Goal: Task Accomplishment & Management: Use online tool/utility

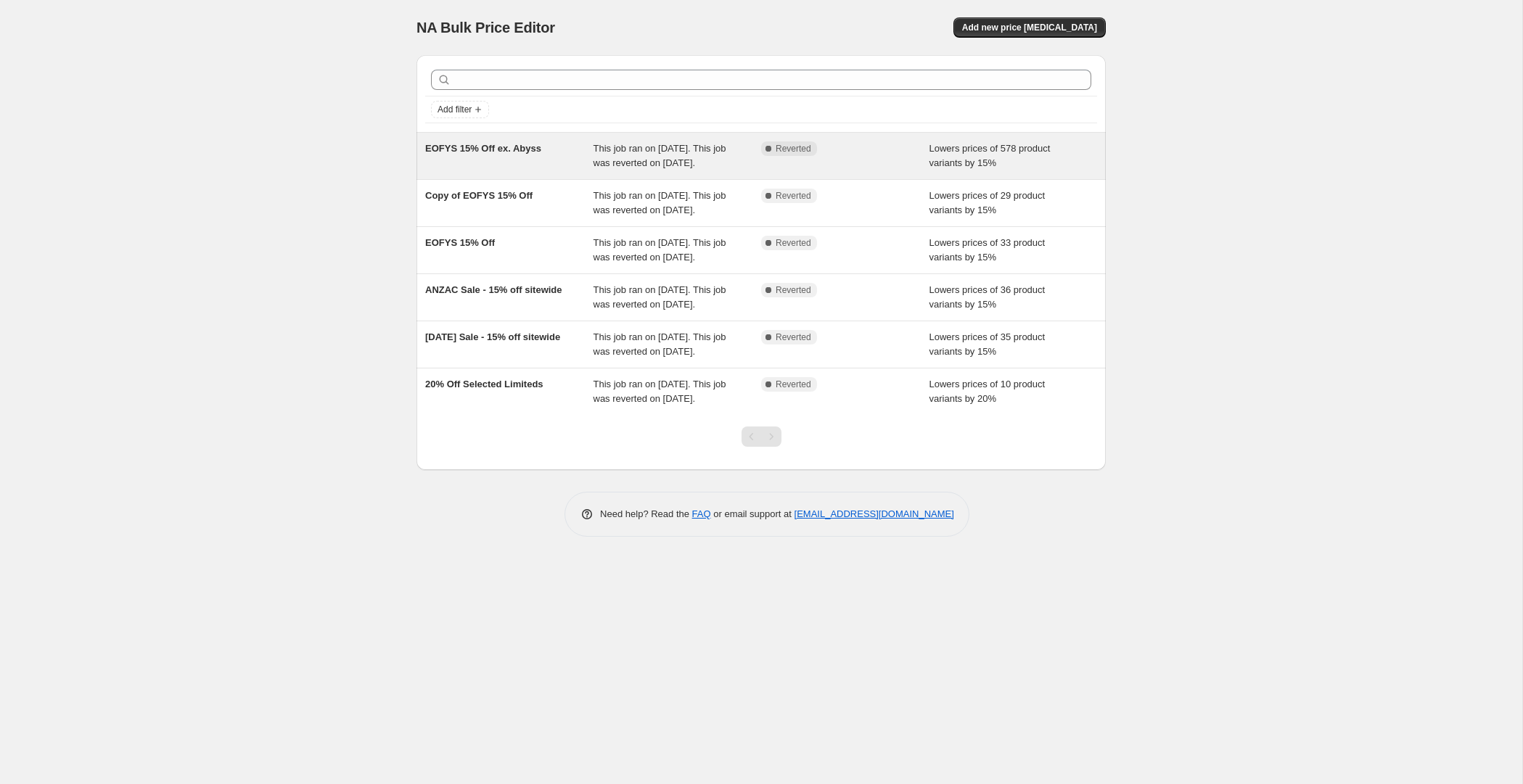
click at [543, 162] on div "EOFYS 15% Off ex. Abyss" at bounding box center [509, 156] width 169 height 29
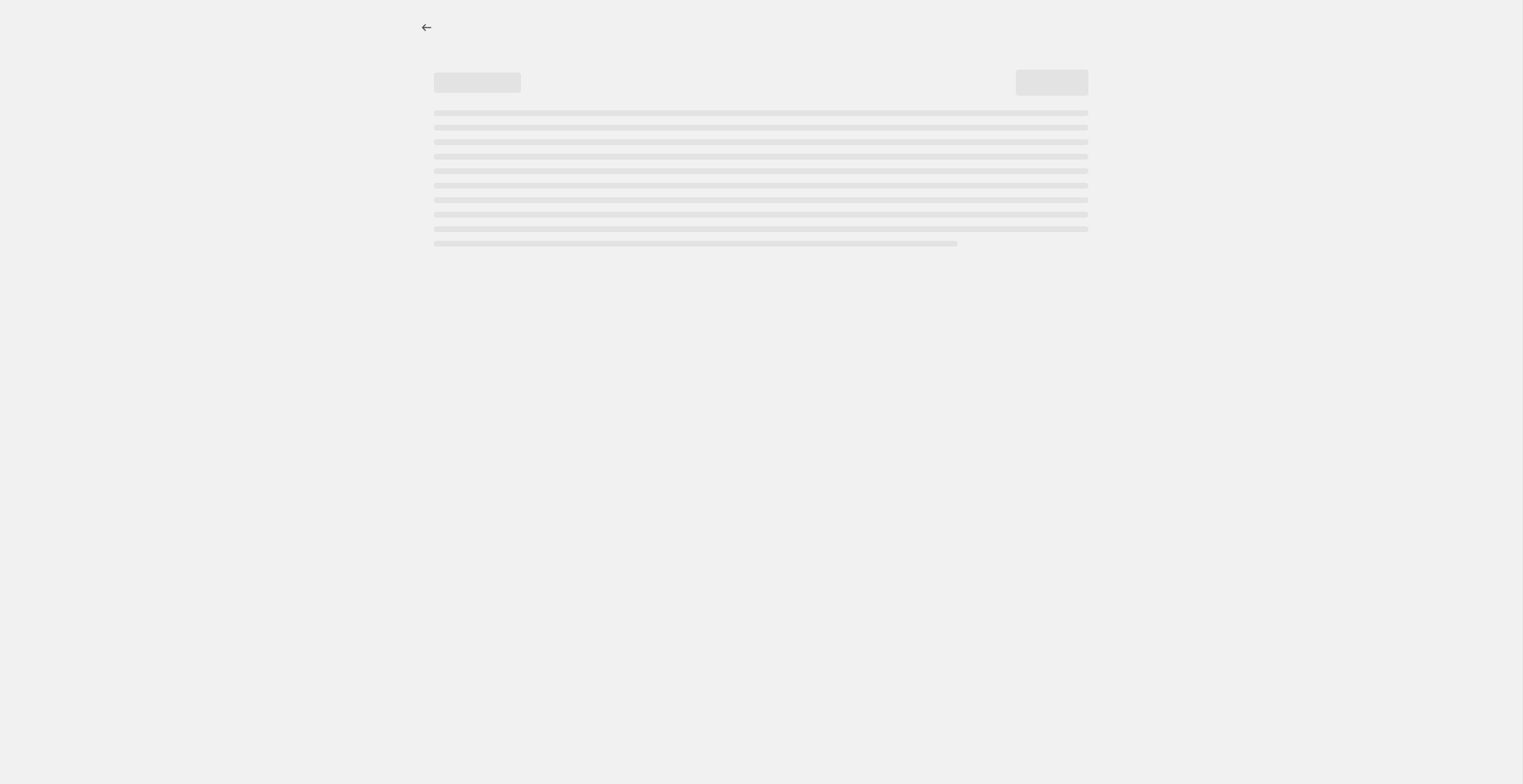
select select "percentage"
select select "not_equal"
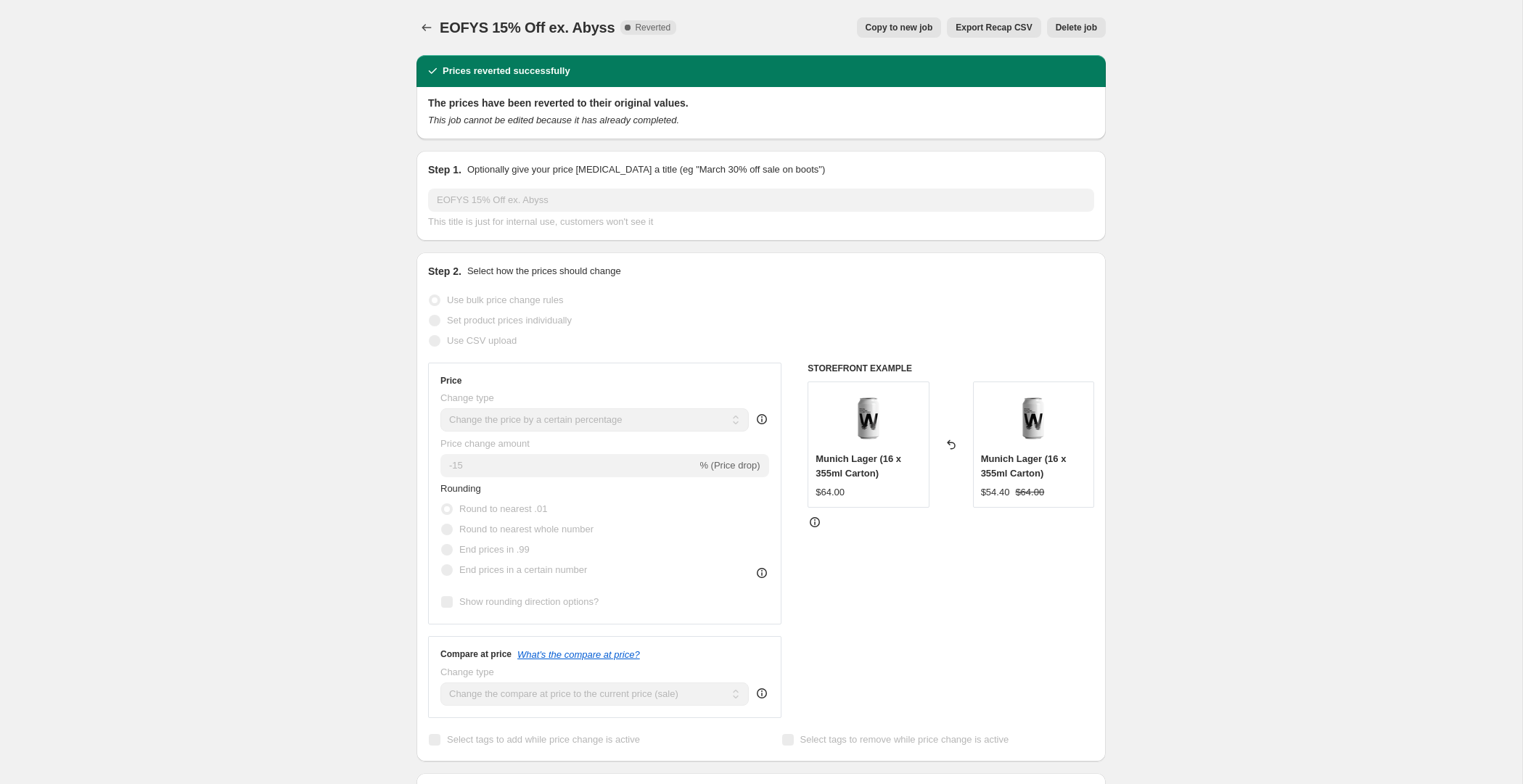
click at [884, 24] on span "Copy to new job" at bounding box center [899, 27] width 67 height 11
select select "percentage"
select select "not_equal"
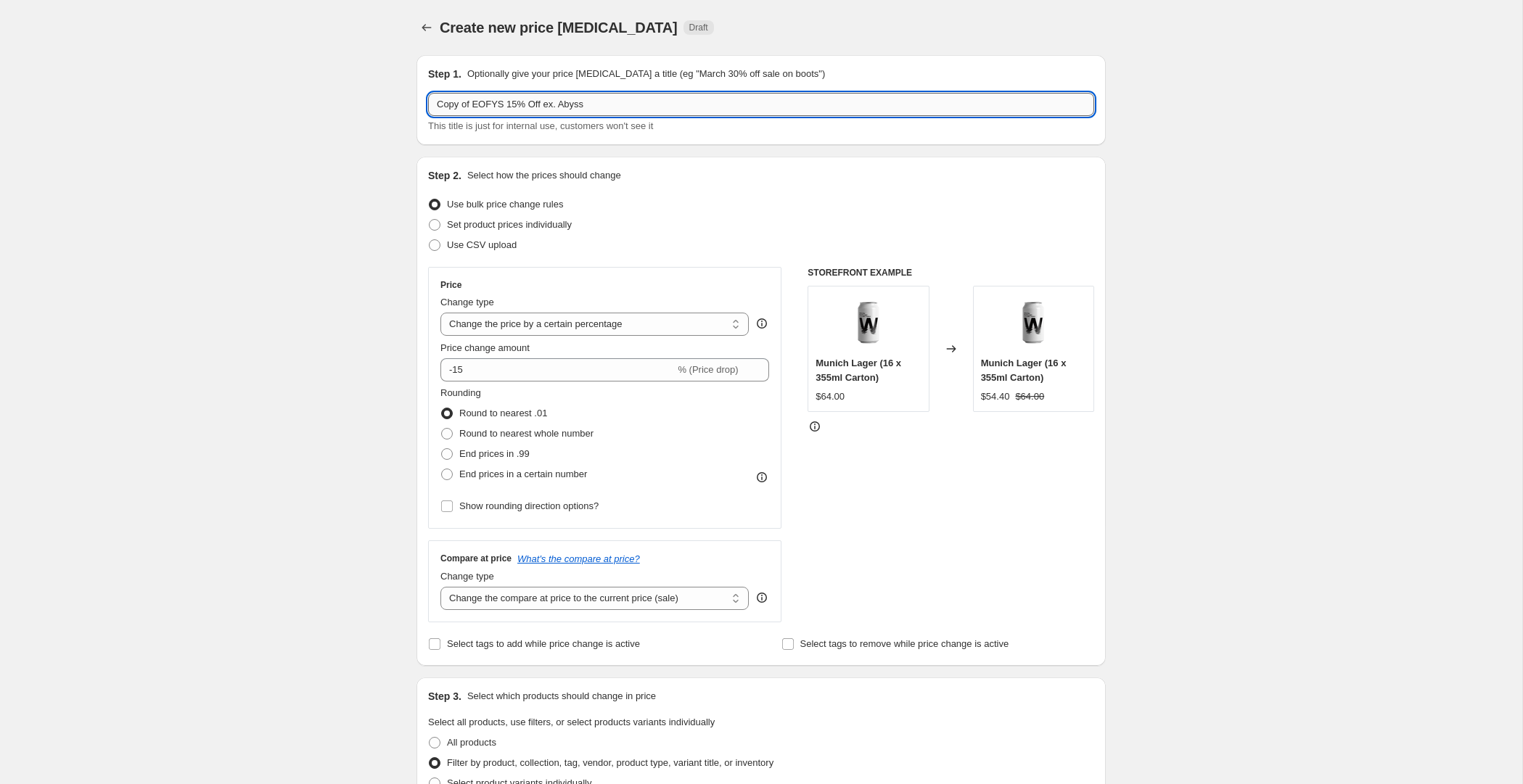
click at [516, 106] on input "Copy of EOFYS 15% Off ex. Abyss" at bounding box center [761, 104] width 666 height 23
drag, startPoint x: 506, startPoint y: 101, endPoint x: 402, endPoint y: 95, distance: 104.2
drag, startPoint x: 599, startPoint y: 107, endPoint x: 536, endPoint y: 104, distance: 63.1
click at [536, 104] on input "Fathers Day 15% Off ex. Abyss" at bounding box center [761, 104] width 666 height 23
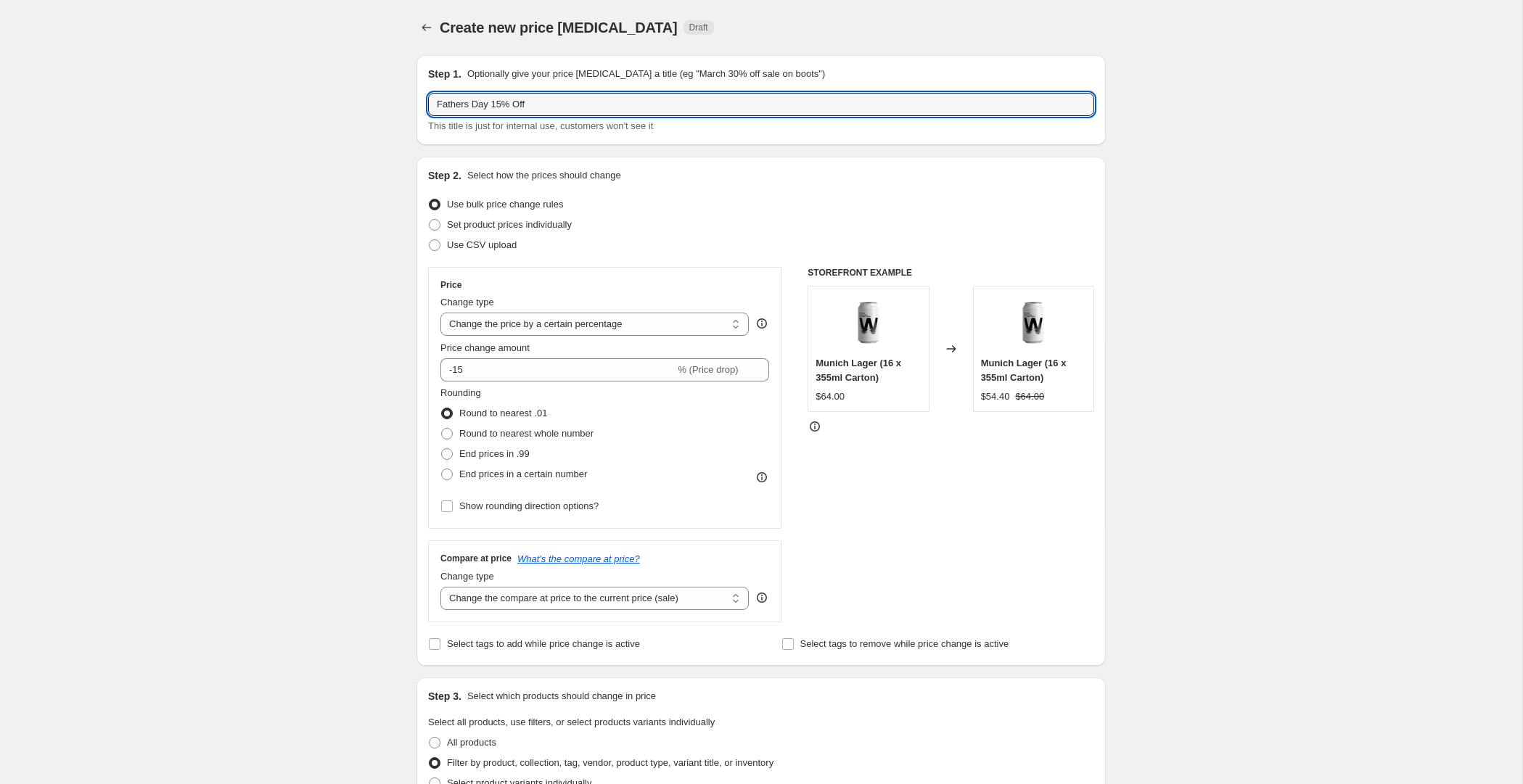
type input "Fathers Day 15% Off"
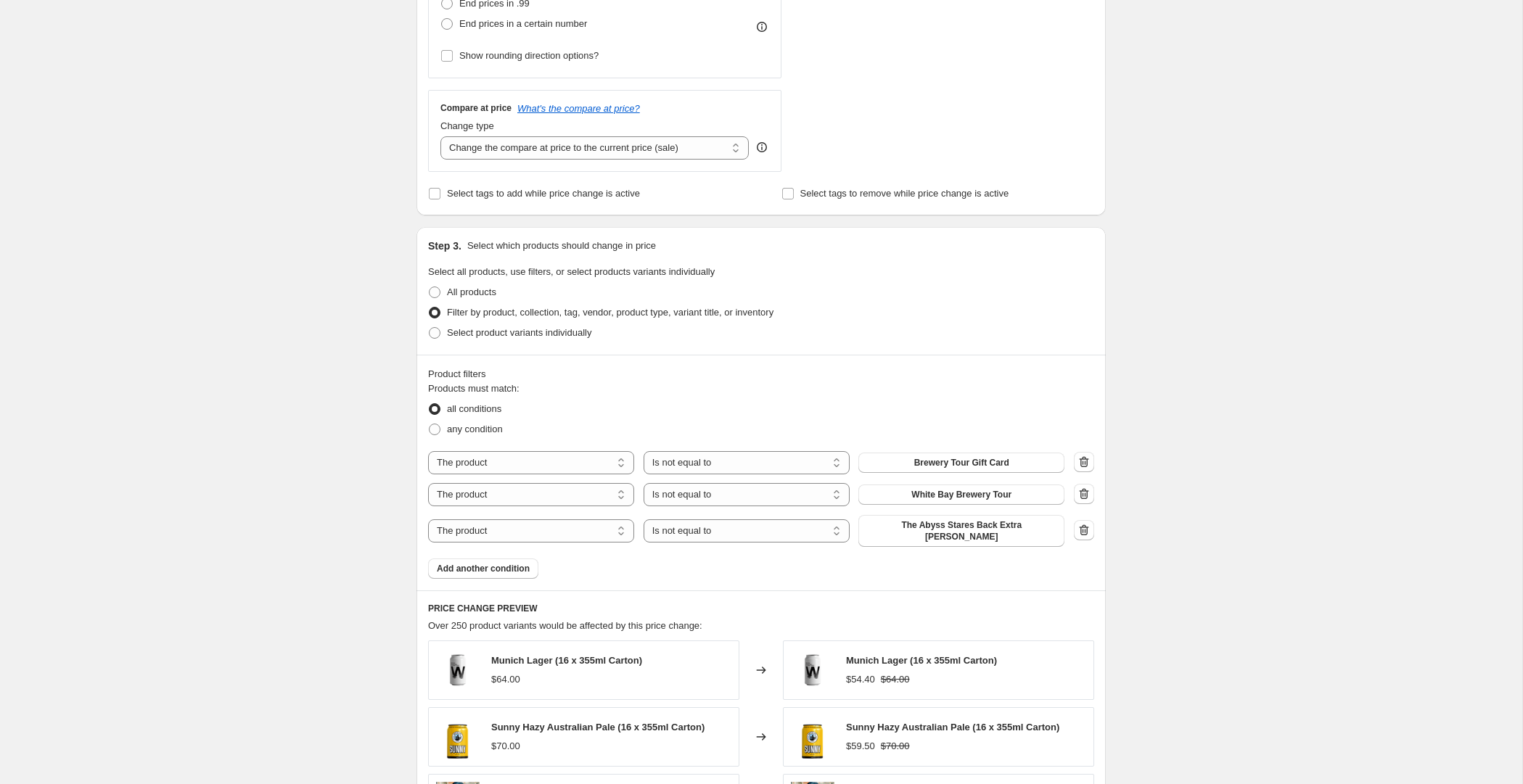
scroll to position [477, 0]
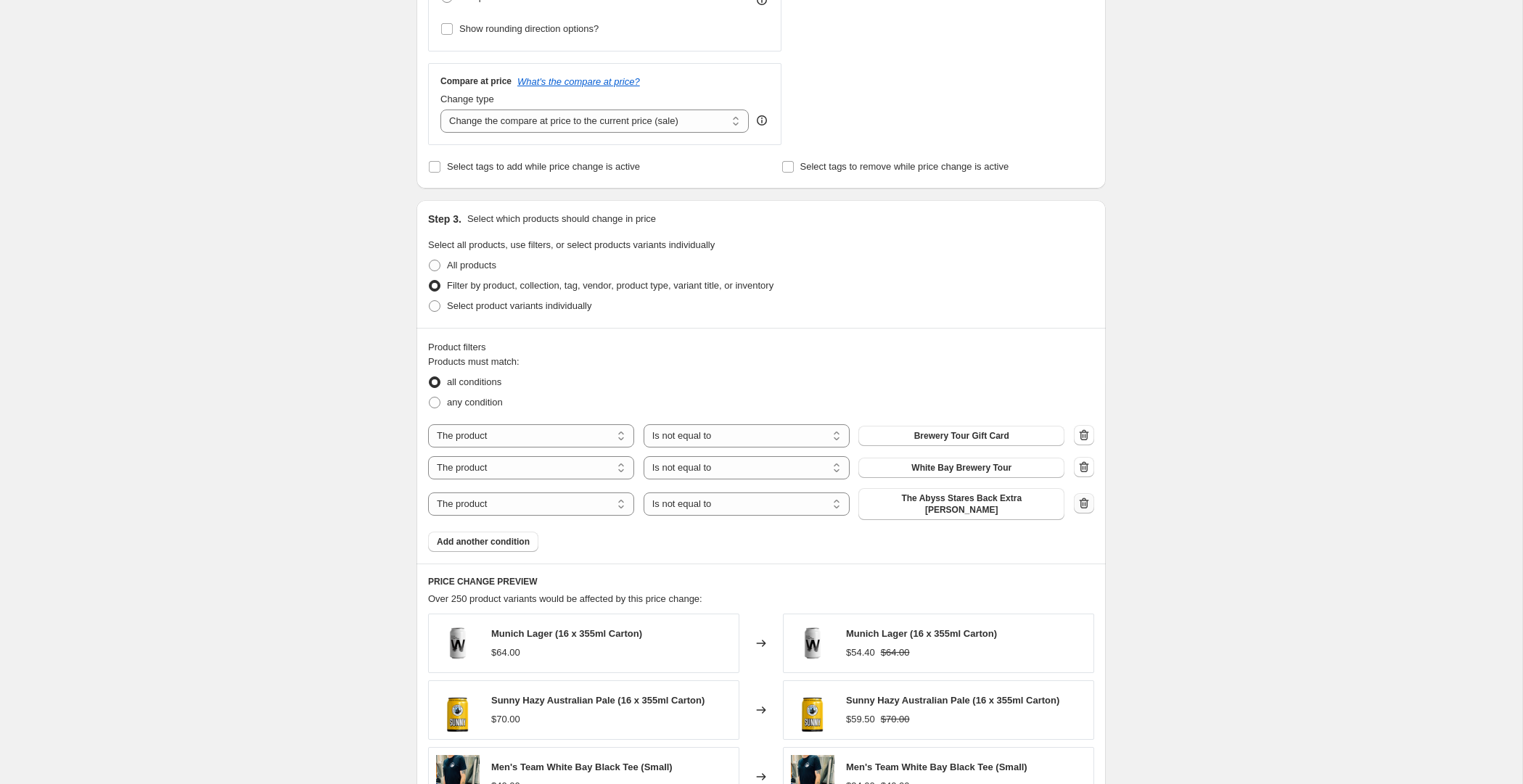
click at [1083, 496] on icon "button" at bounding box center [1083, 503] width 14 height 14
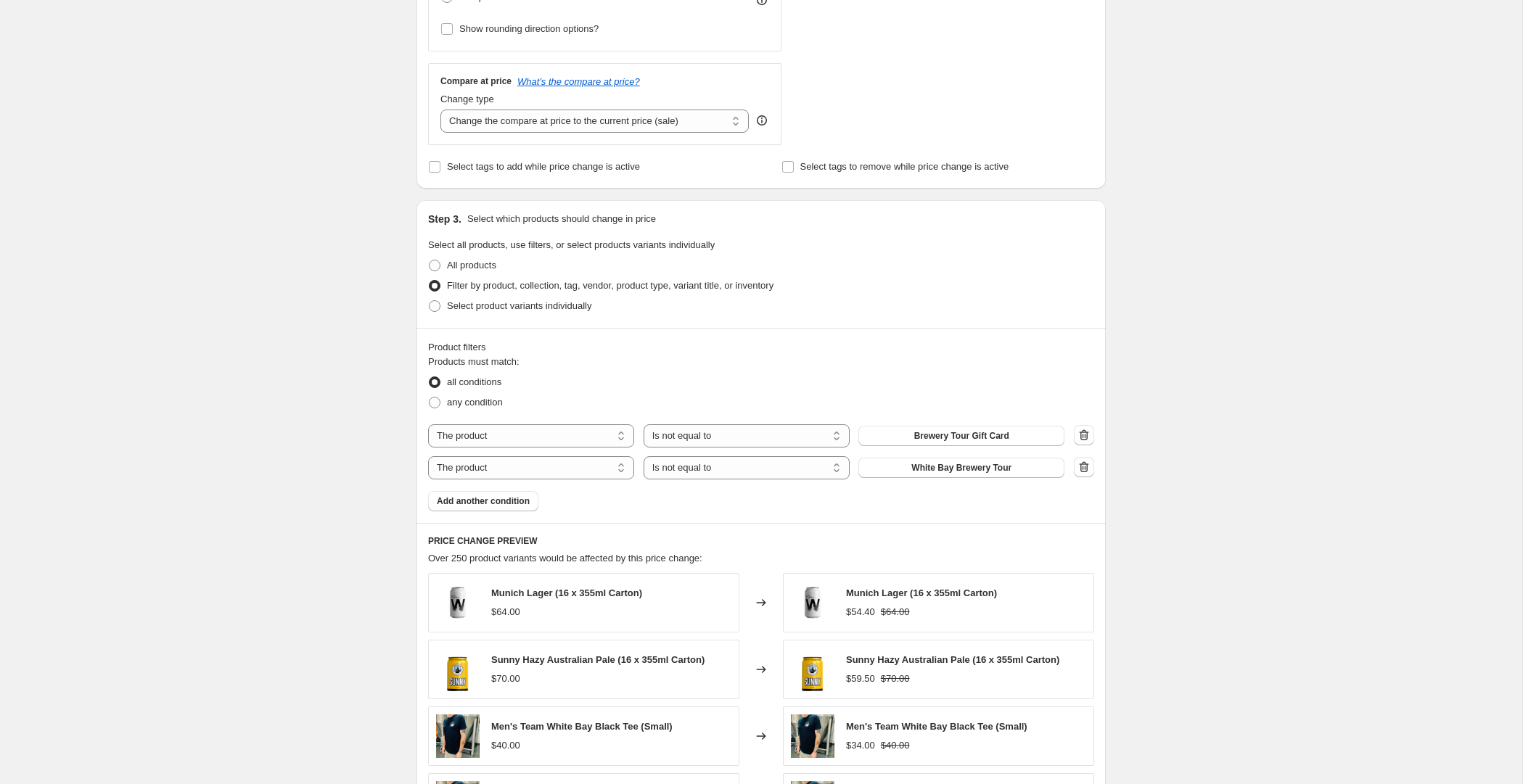
click at [338, 507] on div "Create new price change job. This page is ready Create new price change job Dra…" at bounding box center [761, 345] width 1522 height 1644
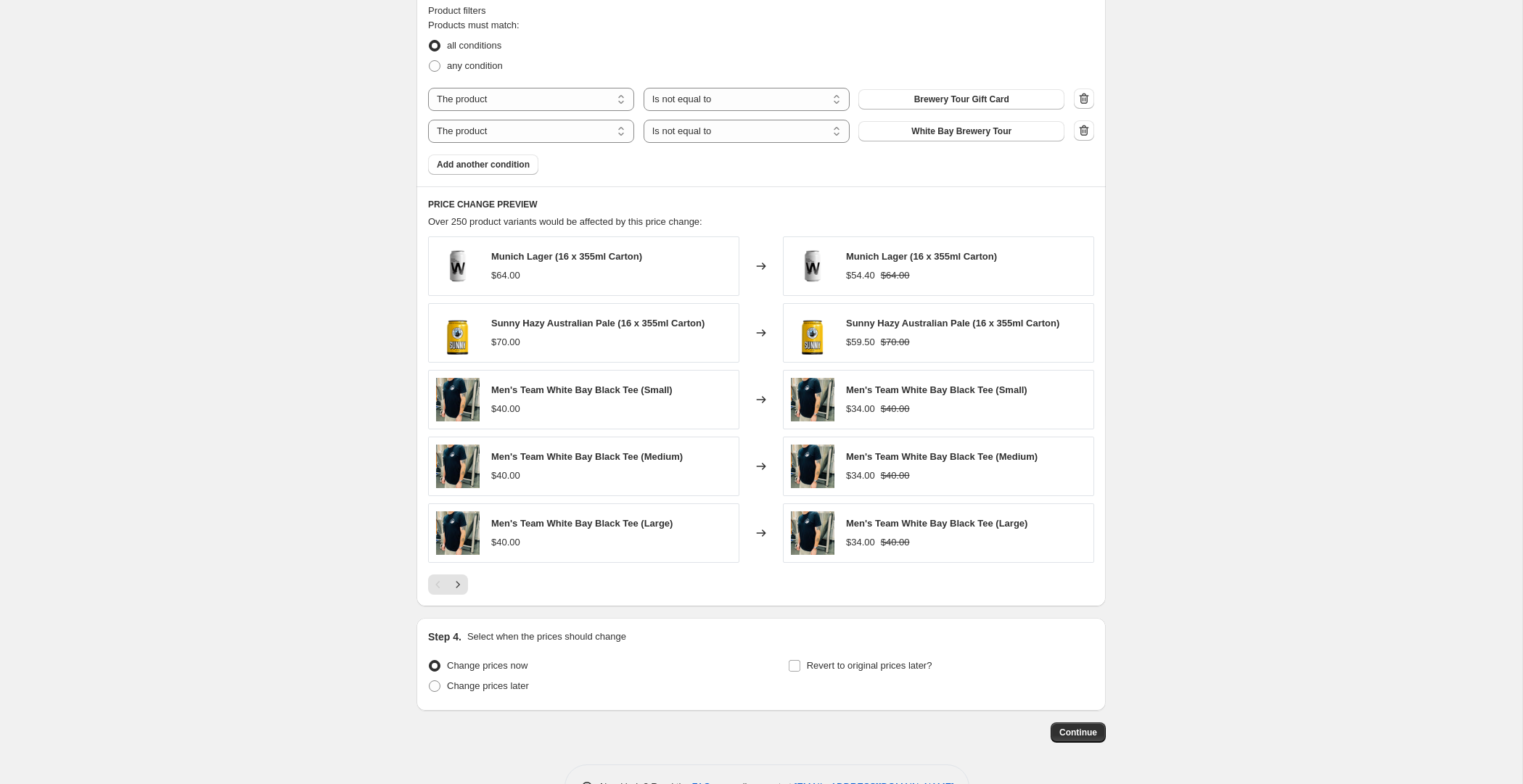
scroll to position [855, 0]
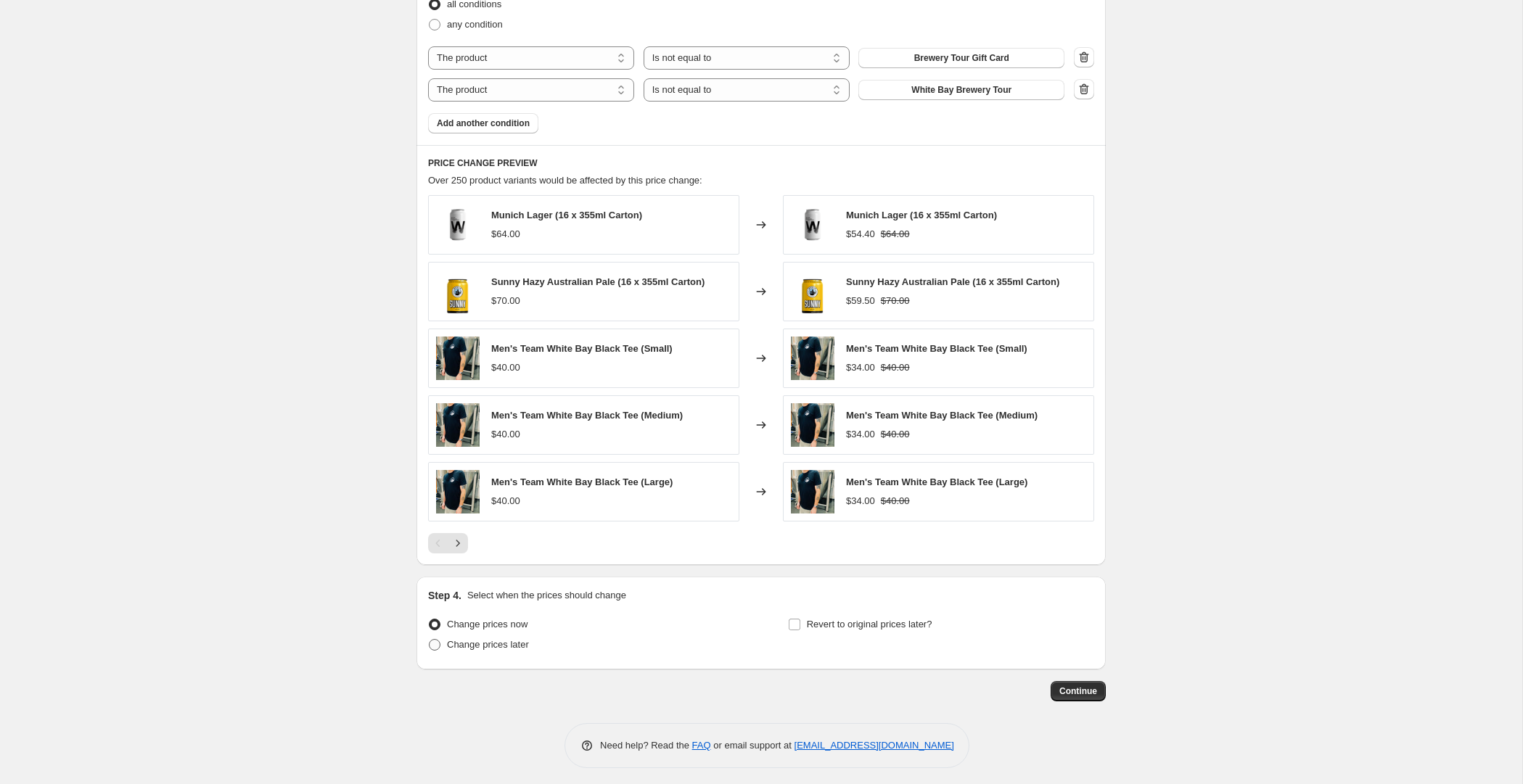
click at [490, 639] on span "Change prices later" at bounding box center [488, 644] width 82 height 11
click at [430, 639] on input "Change prices later" at bounding box center [429, 639] width 1 height 1
radio input "true"
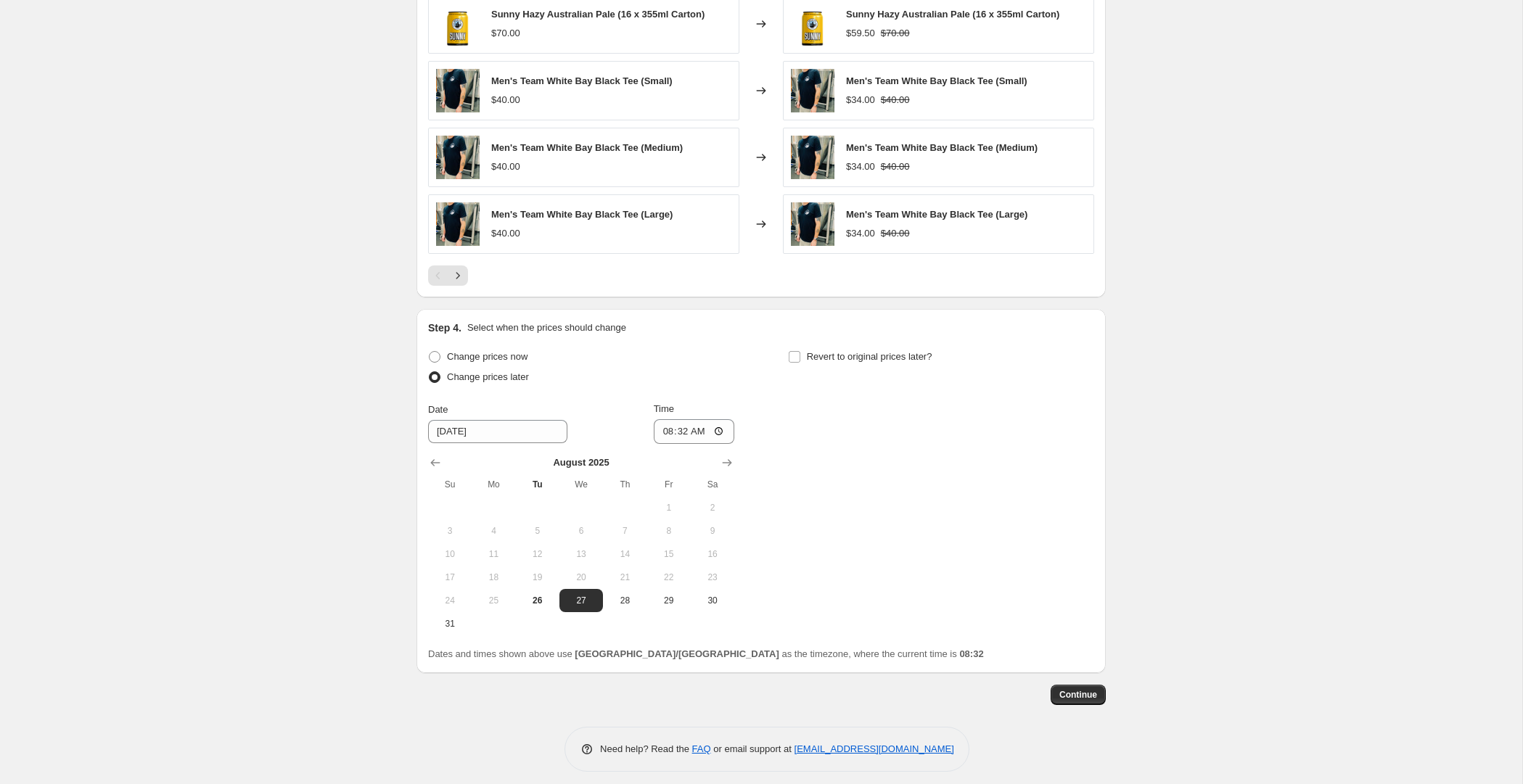
scroll to position [1126, 0]
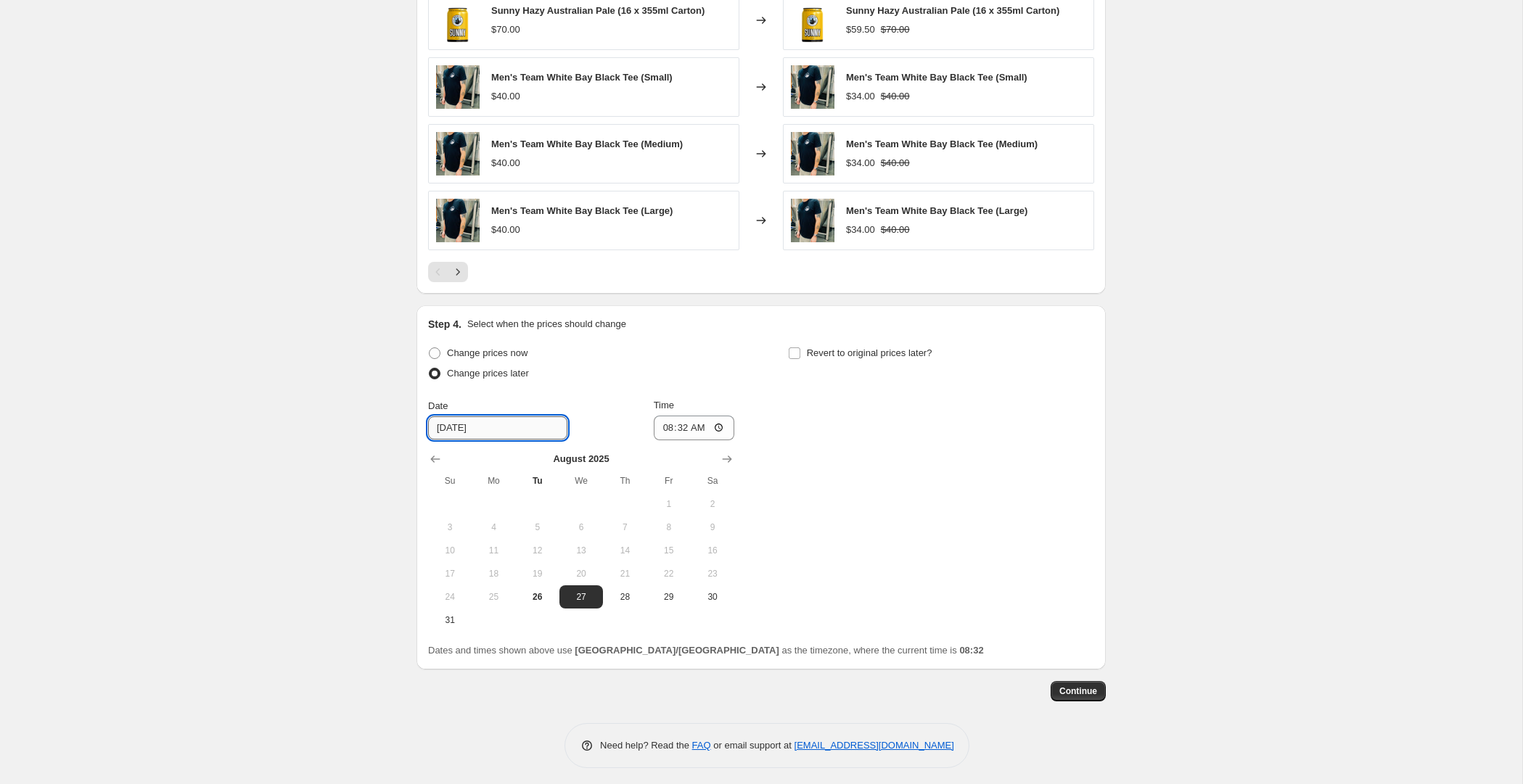
click at [485, 416] on input "8/27/2025" at bounding box center [497, 428] width 140 height 23
click at [663, 596] on span "29" at bounding box center [669, 596] width 32 height 11
type input "8/29/2025"
click at [677, 422] on input "08:32" at bounding box center [694, 428] width 81 height 24
type input "08:00"
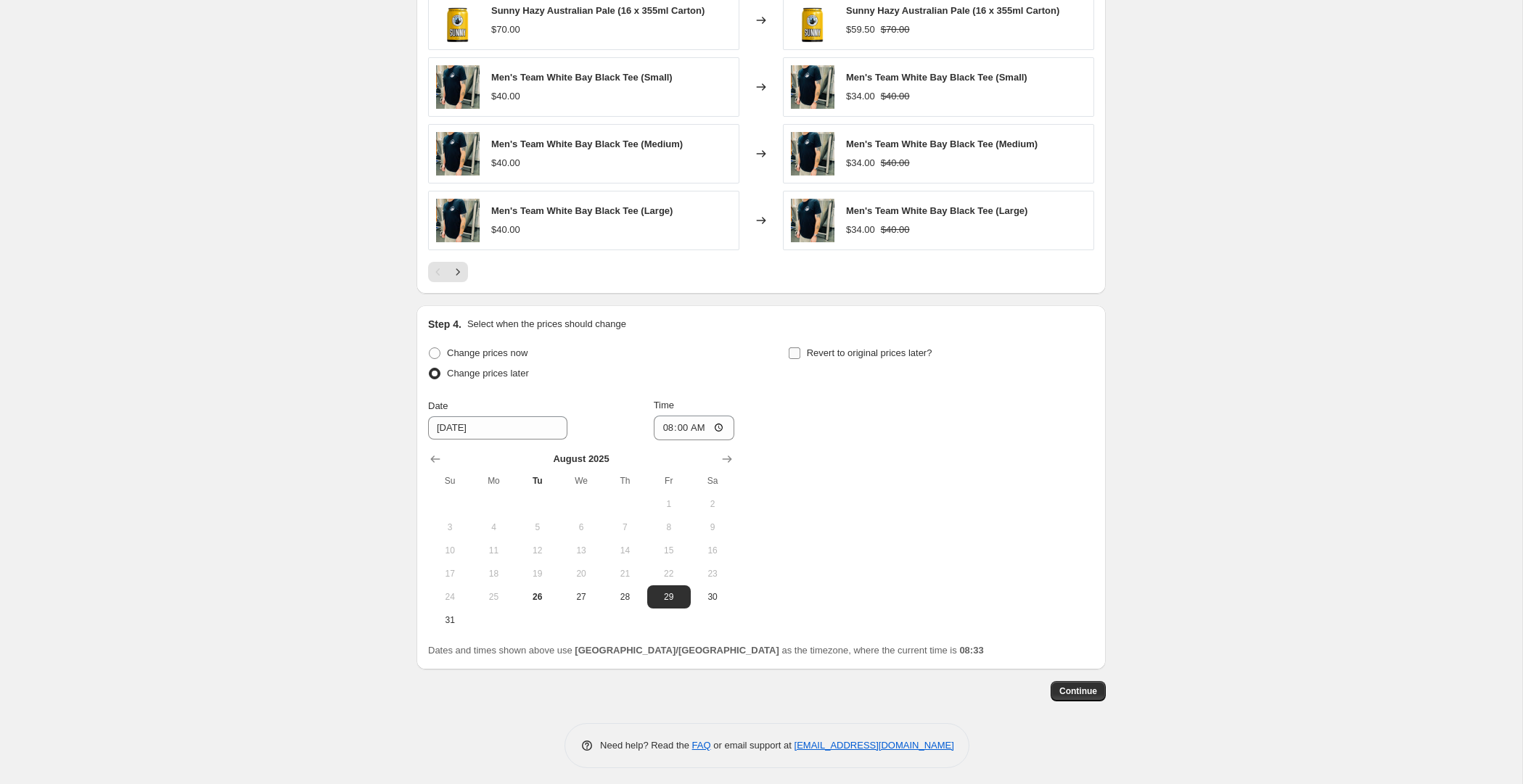
click at [794, 349] on input "Revert to original prices later?" at bounding box center [794, 352] width 11 height 11
checkbox input "true"
click at [839, 418] on input "9/2/2025" at bounding box center [857, 428] width 140 height 23
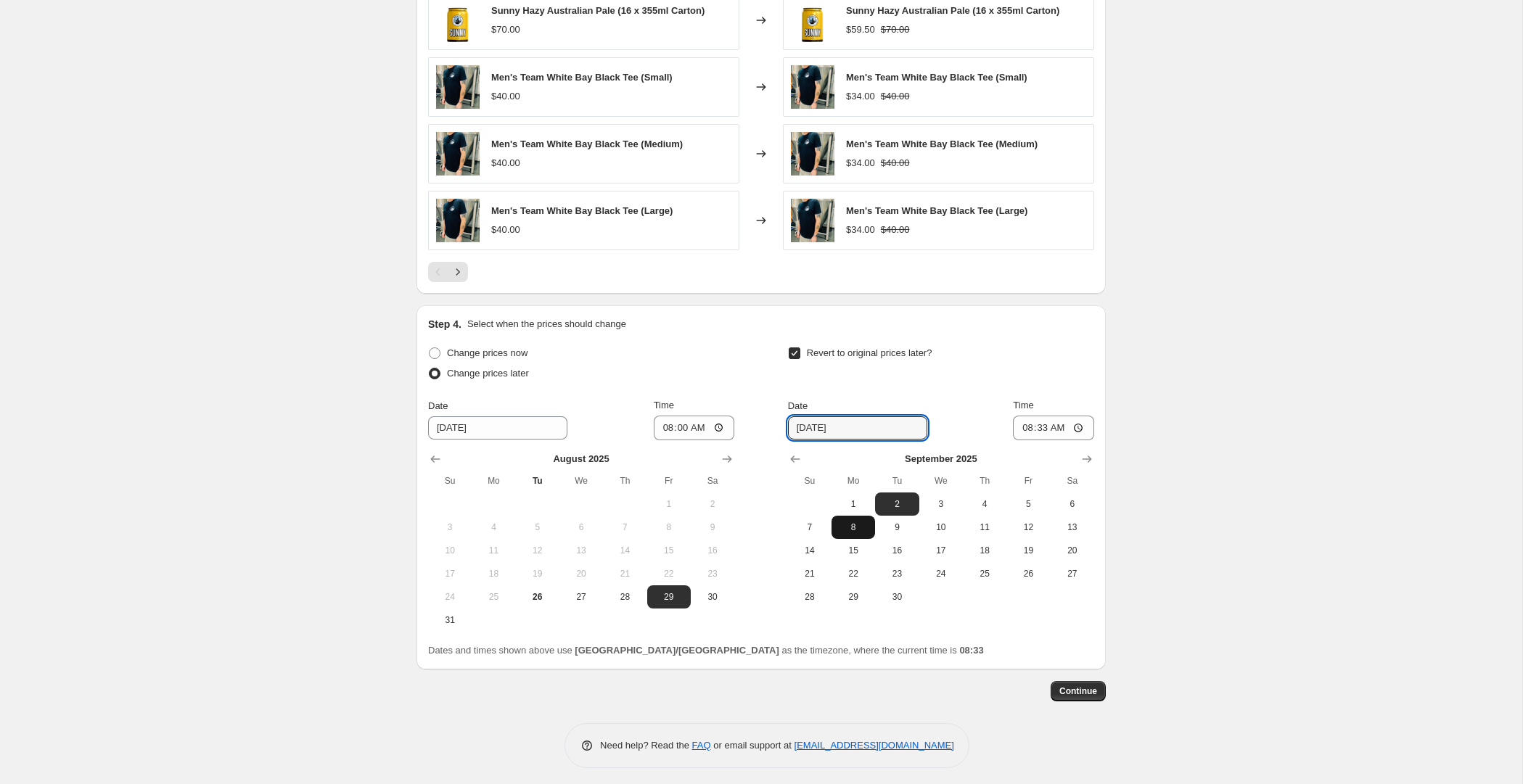
click at [852, 522] on span "8" at bounding box center [853, 527] width 32 height 11
type input "9/8/2025"
click at [1042, 423] on input "08:33" at bounding box center [1053, 428] width 81 height 24
type input "08:00"
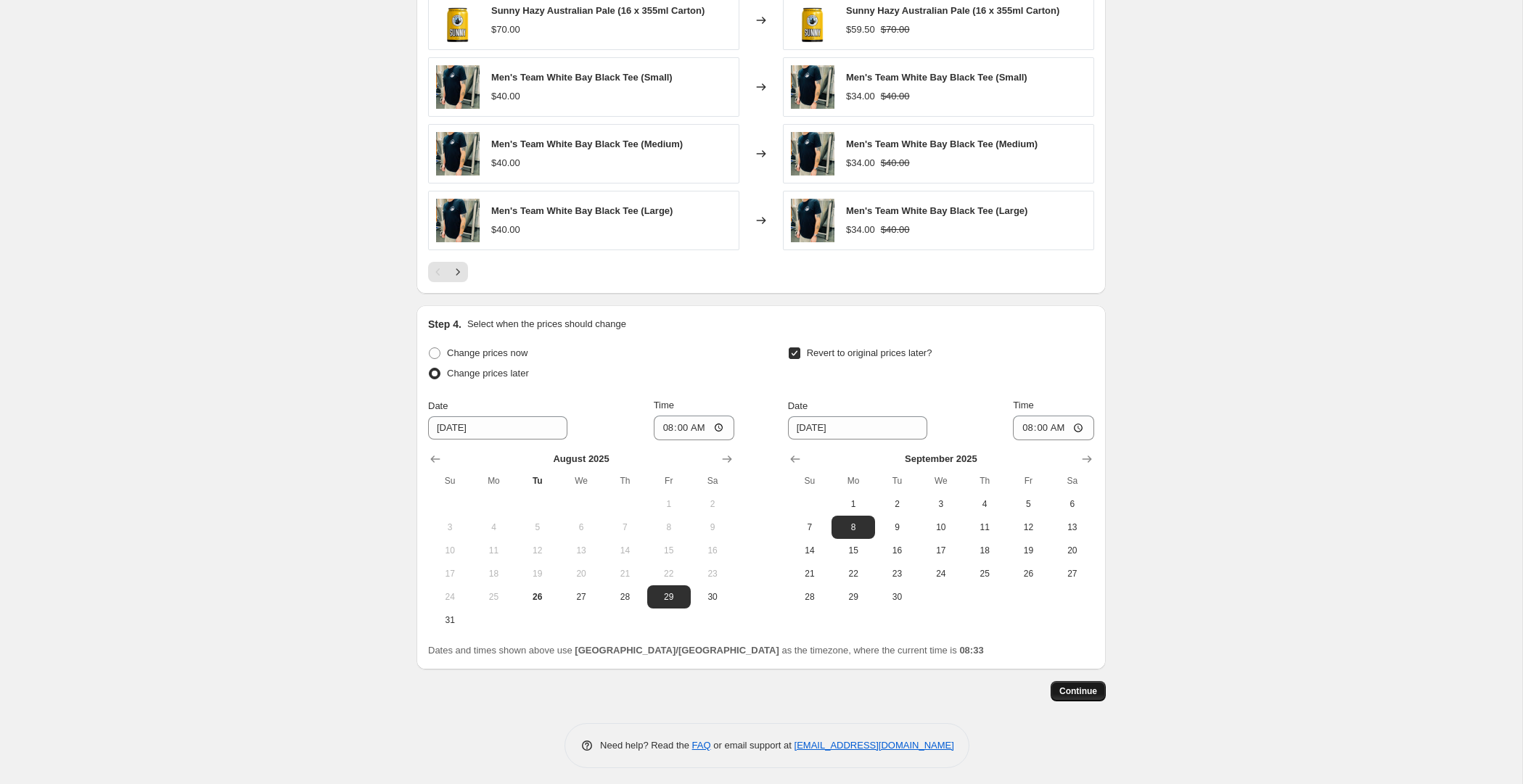
click at [1069, 685] on span "Continue" at bounding box center [1077, 690] width 37 height 11
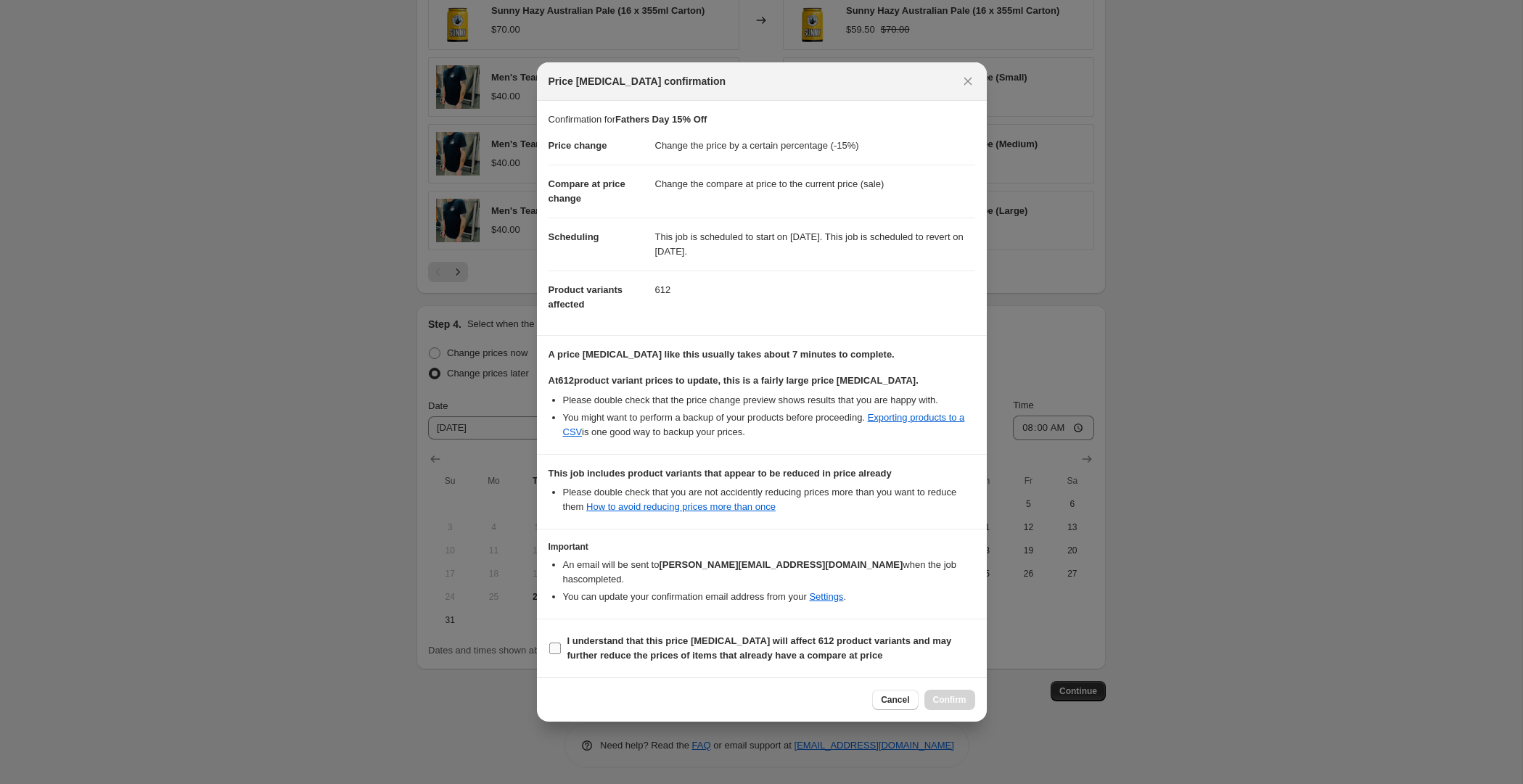
click at [645, 638] on b "I understand that this price change job will affect 612 product variants and ma…" at bounding box center [759, 647] width 385 height 25
click at [561, 642] on input "I understand that this price change job will affect 612 product variants and ma…" at bounding box center [555, 647] width 11 height 11
checkbox input "true"
click at [842, 591] on link "Settings" at bounding box center [826, 596] width 34 height 11
click at [877, 690] on button "Cancel" at bounding box center [895, 699] width 46 height 21
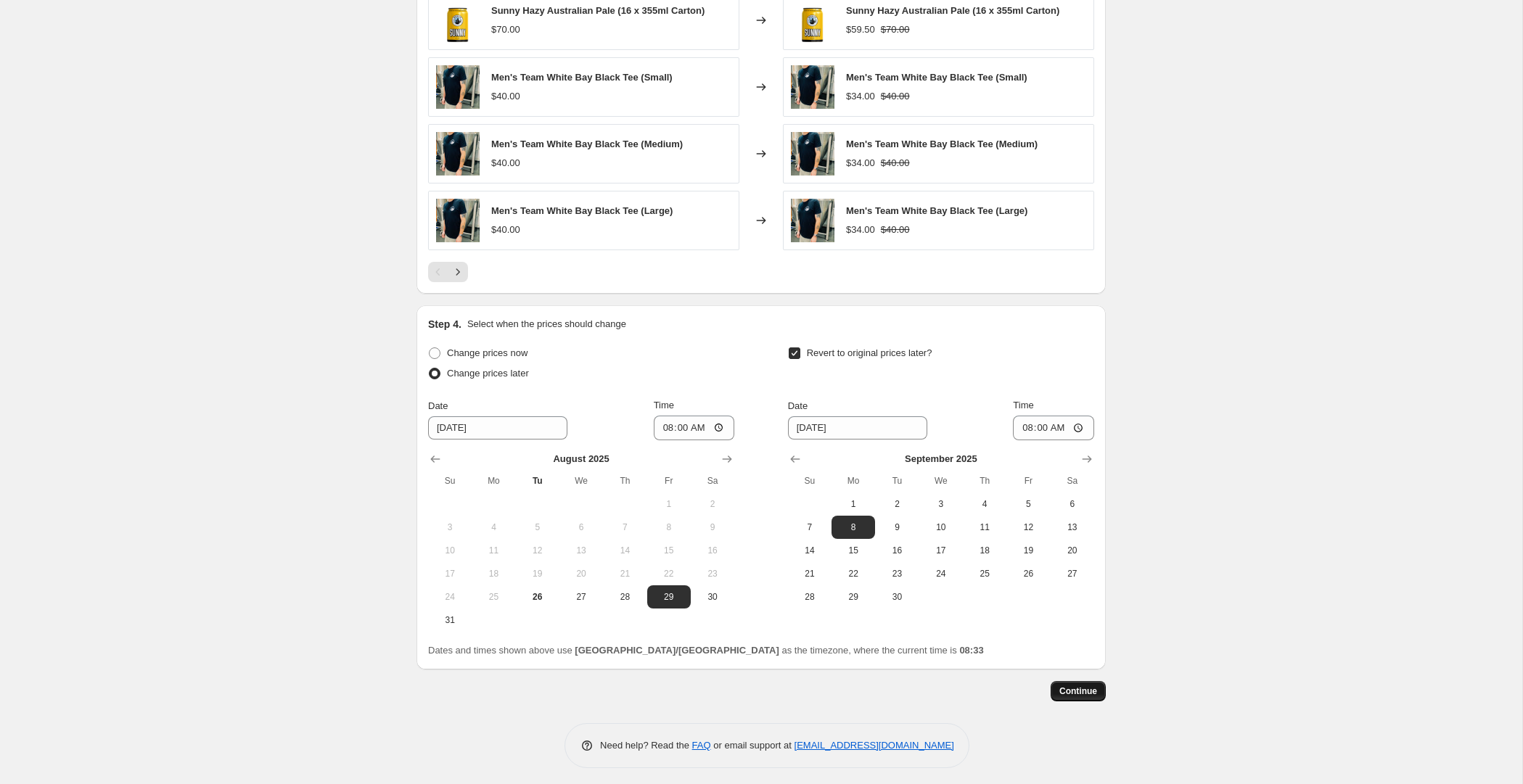
click at [1064, 686] on span "Continue" at bounding box center [1077, 690] width 37 height 11
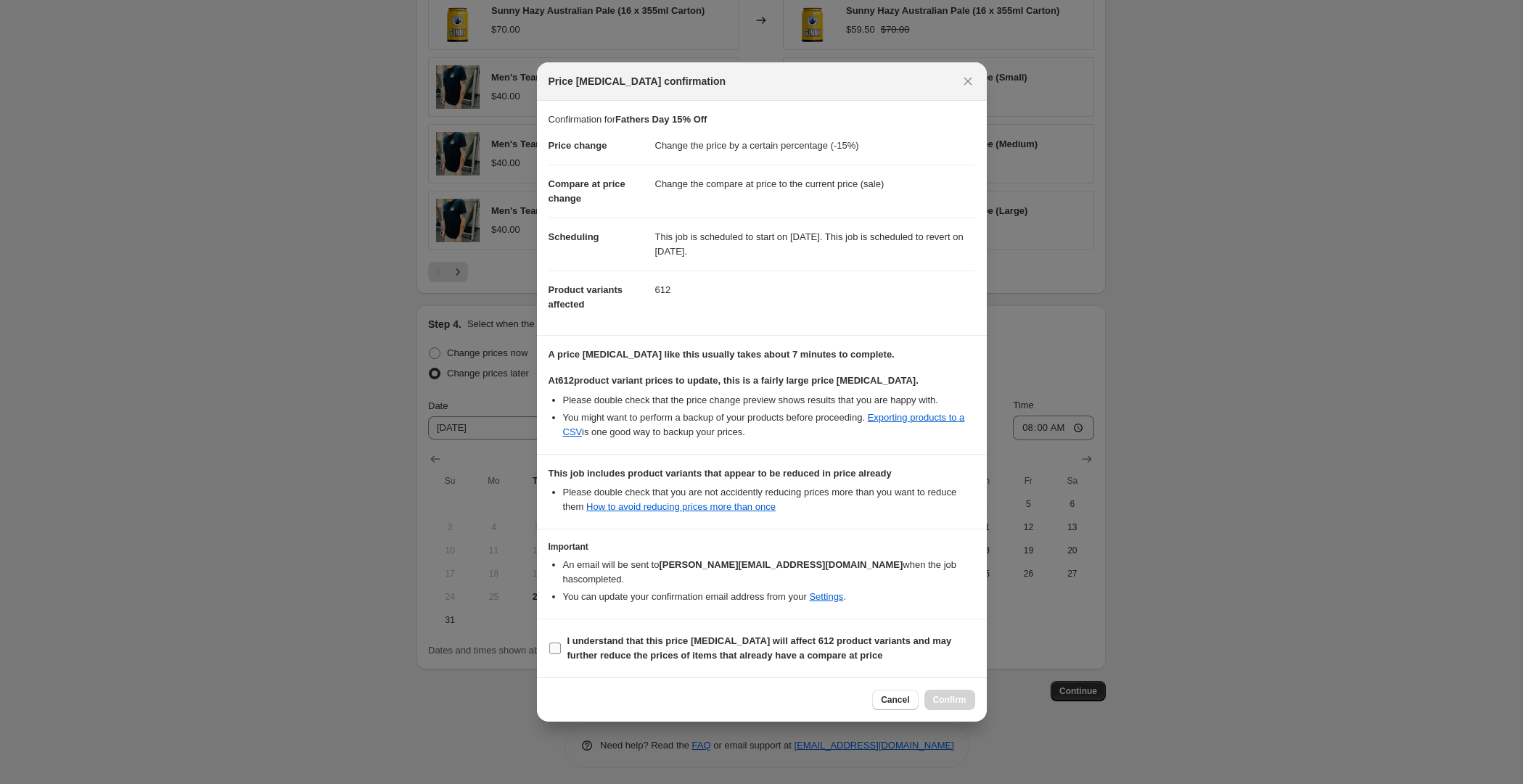
click at [670, 645] on b "I understand that this price change job will affect 612 product variants and ma…" at bounding box center [759, 647] width 385 height 25
click at [561, 645] on input "I understand that this price change job will affect 612 product variants and ma…" at bounding box center [555, 647] width 11 height 11
checkbox input "true"
click at [937, 694] on span "Confirm" at bounding box center [950, 699] width 34 height 11
type input "Fathers Day 15% Off"
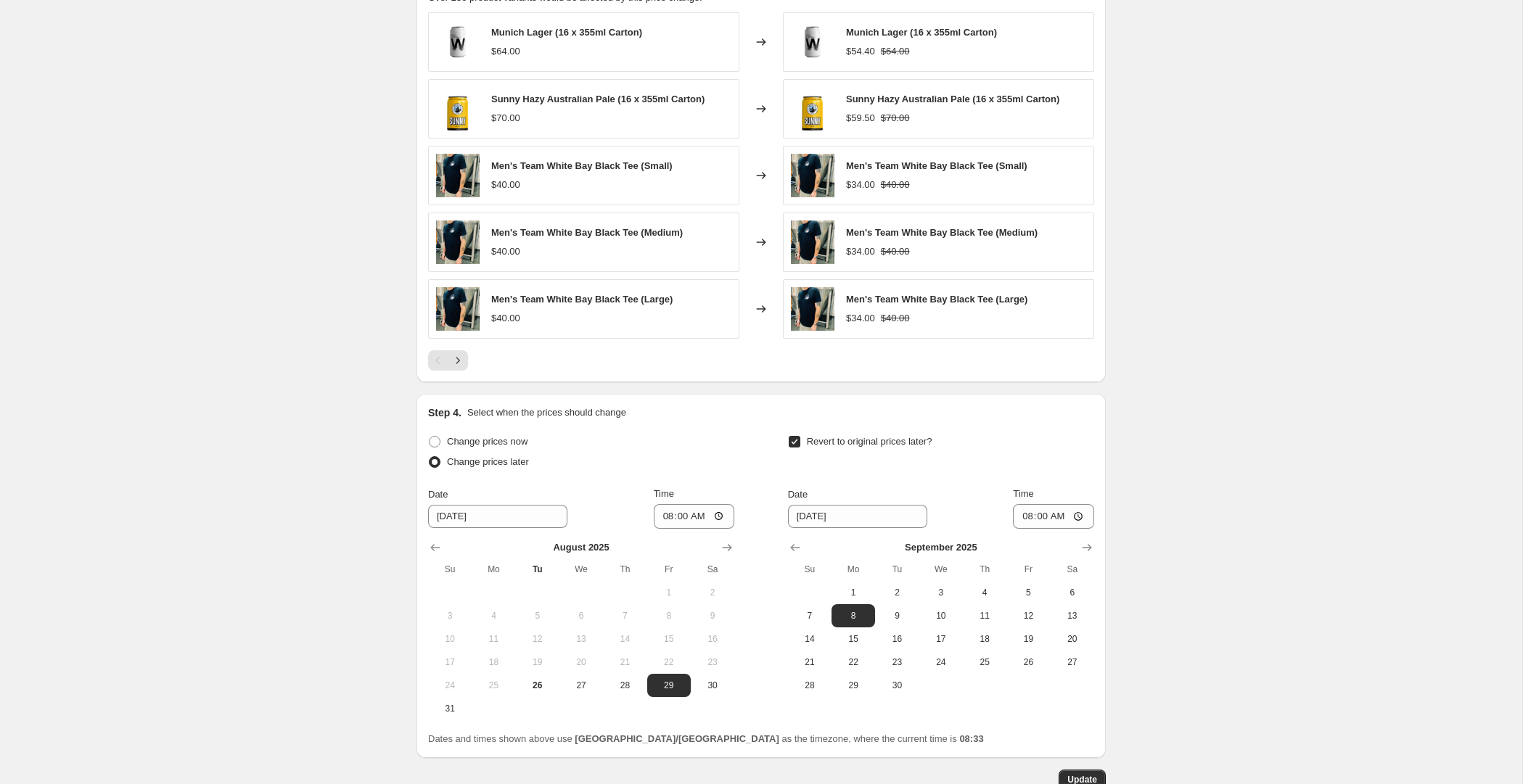
scroll to position [1214, 0]
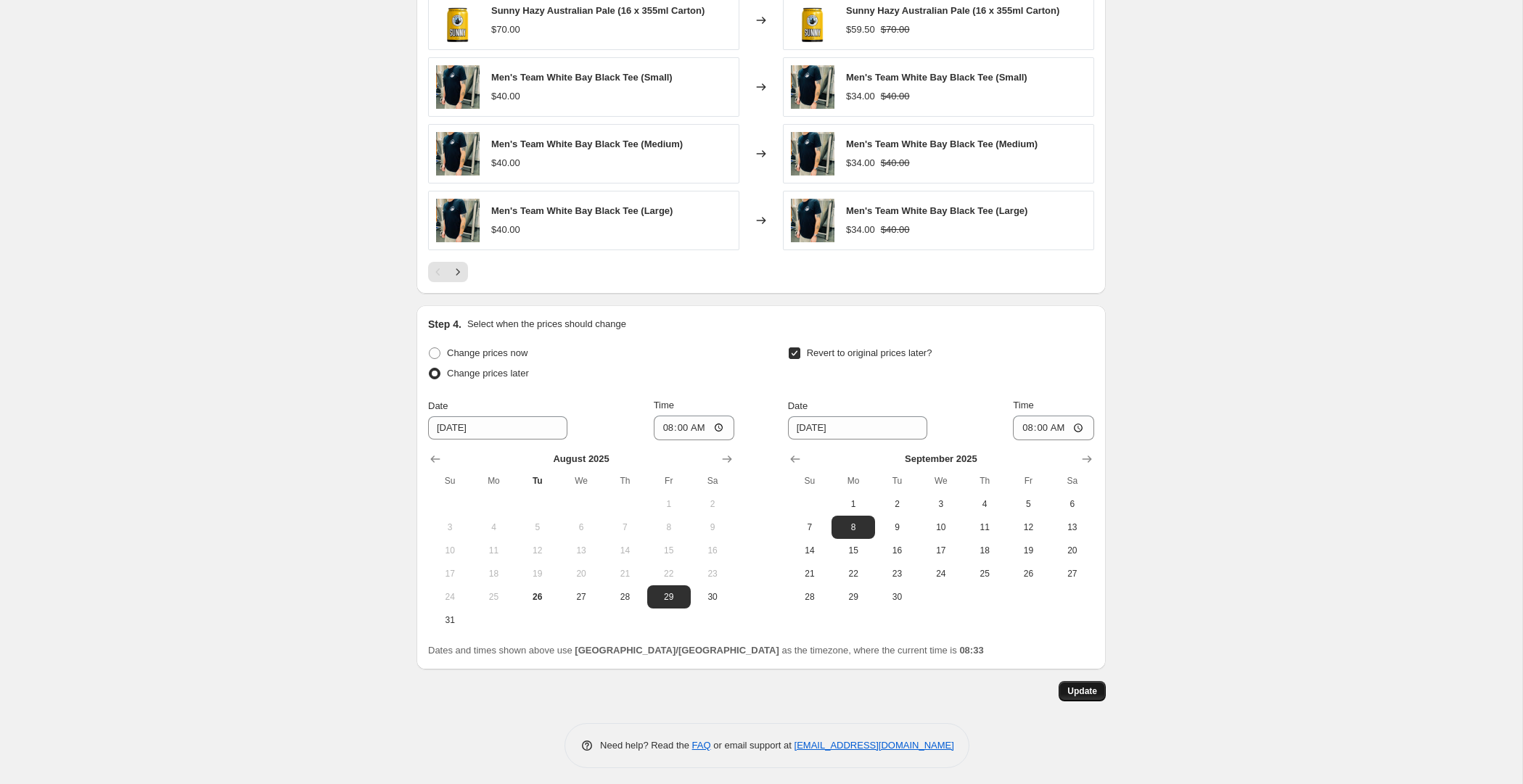
click at [1083, 688] on span "Update" at bounding box center [1081, 690] width 30 height 11
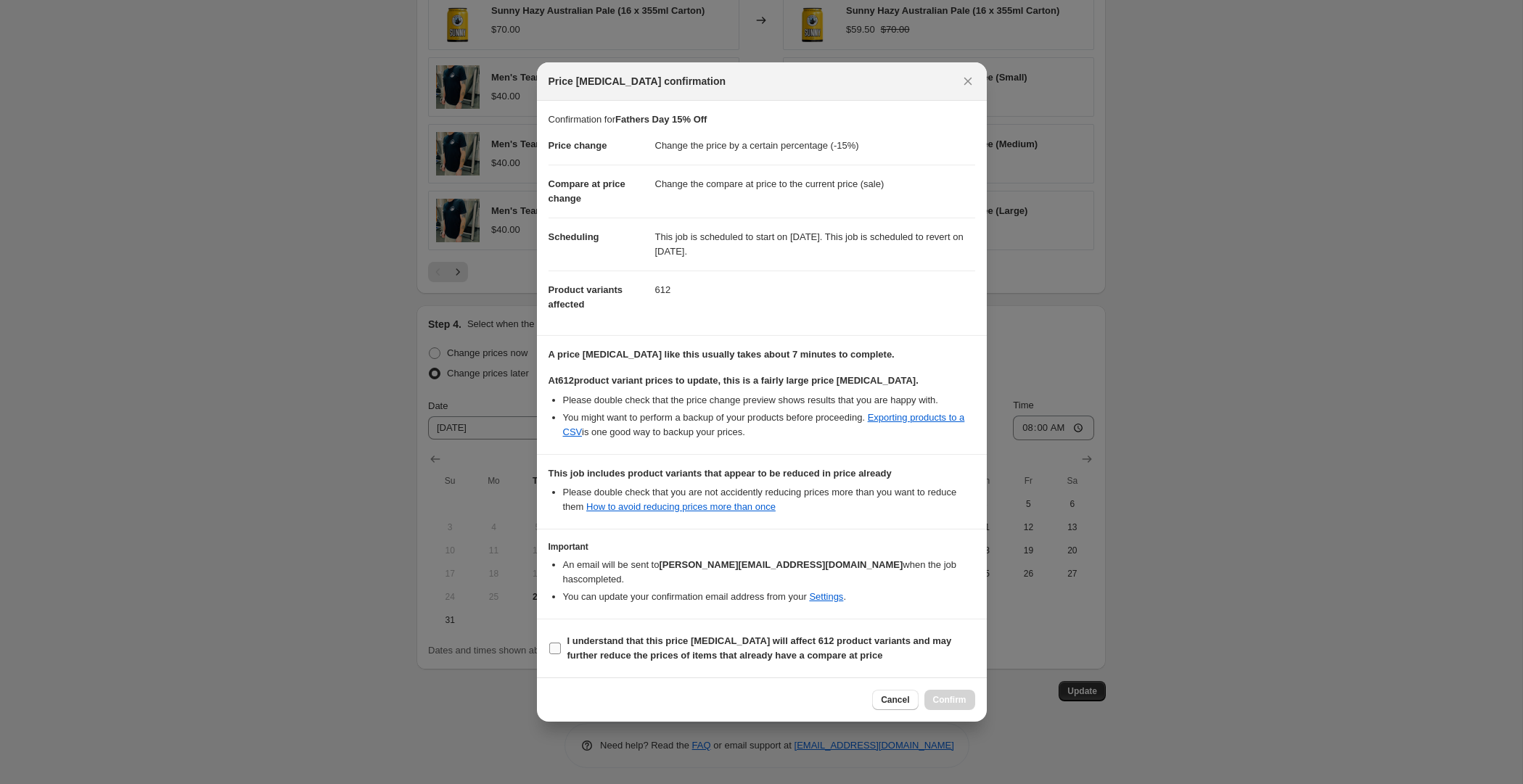
click at [732, 641] on b "I understand that this price change job will affect 612 product variants and ma…" at bounding box center [759, 647] width 385 height 25
click at [561, 642] on input "I understand that this price change job will affect 612 product variants and ma…" at bounding box center [555, 647] width 11 height 11
checkbox input "true"
click at [952, 694] on span "Confirm" at bounding box center [950, 699] width 34 height 11
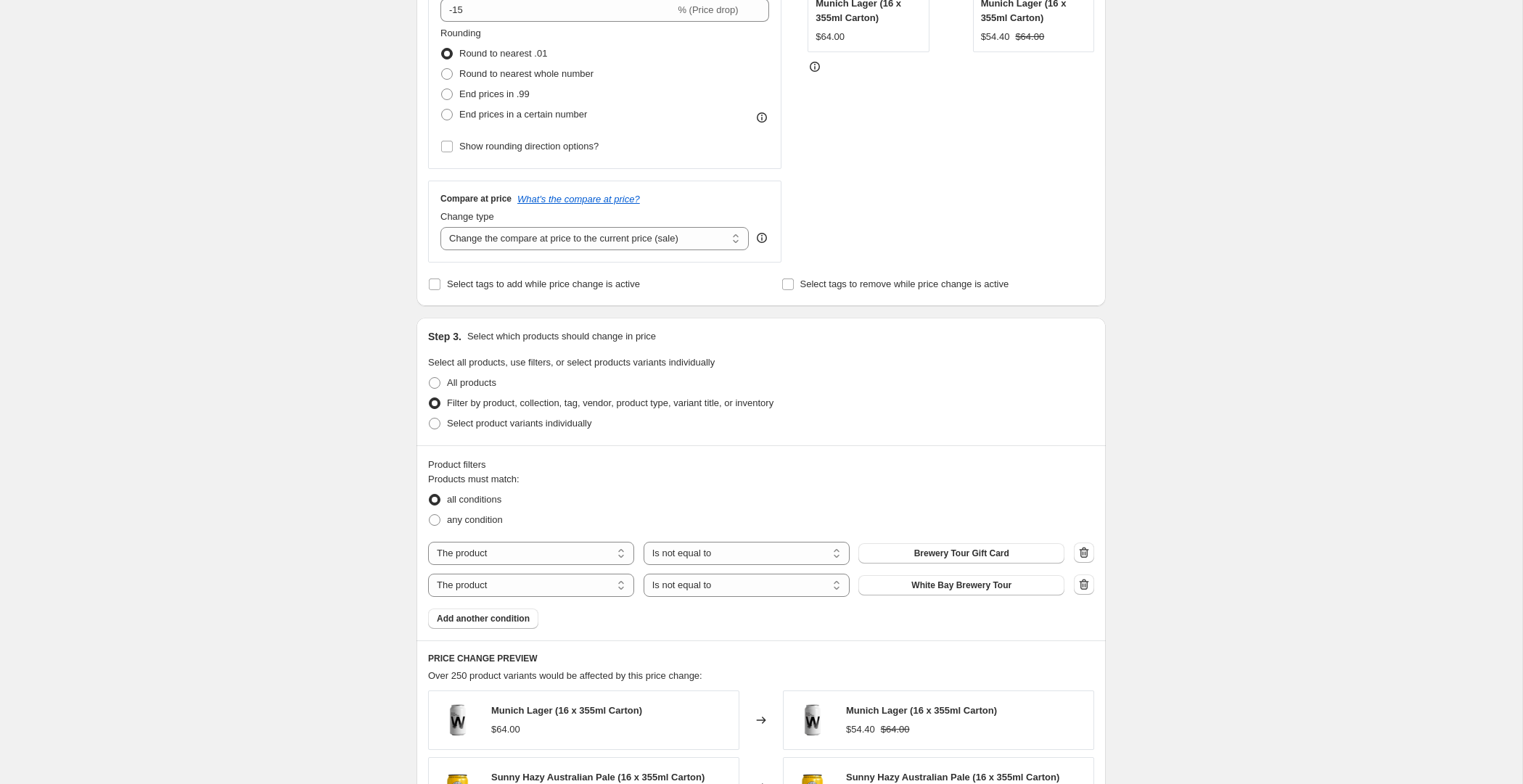
scroll to position [0, 0]
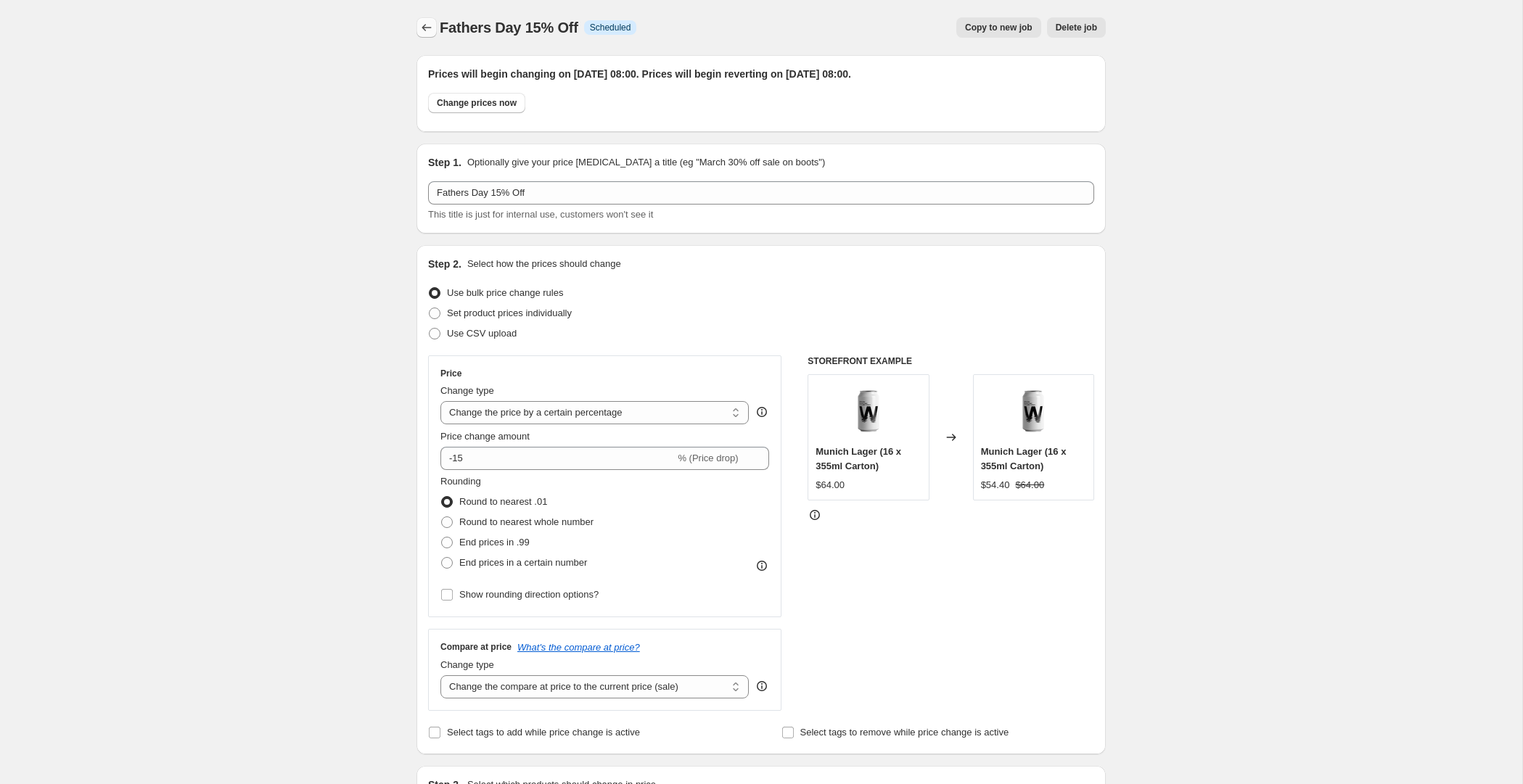
click at [427, 28] on icon "Price change jobs" at bounding box center [427, 27] width 14 height 14
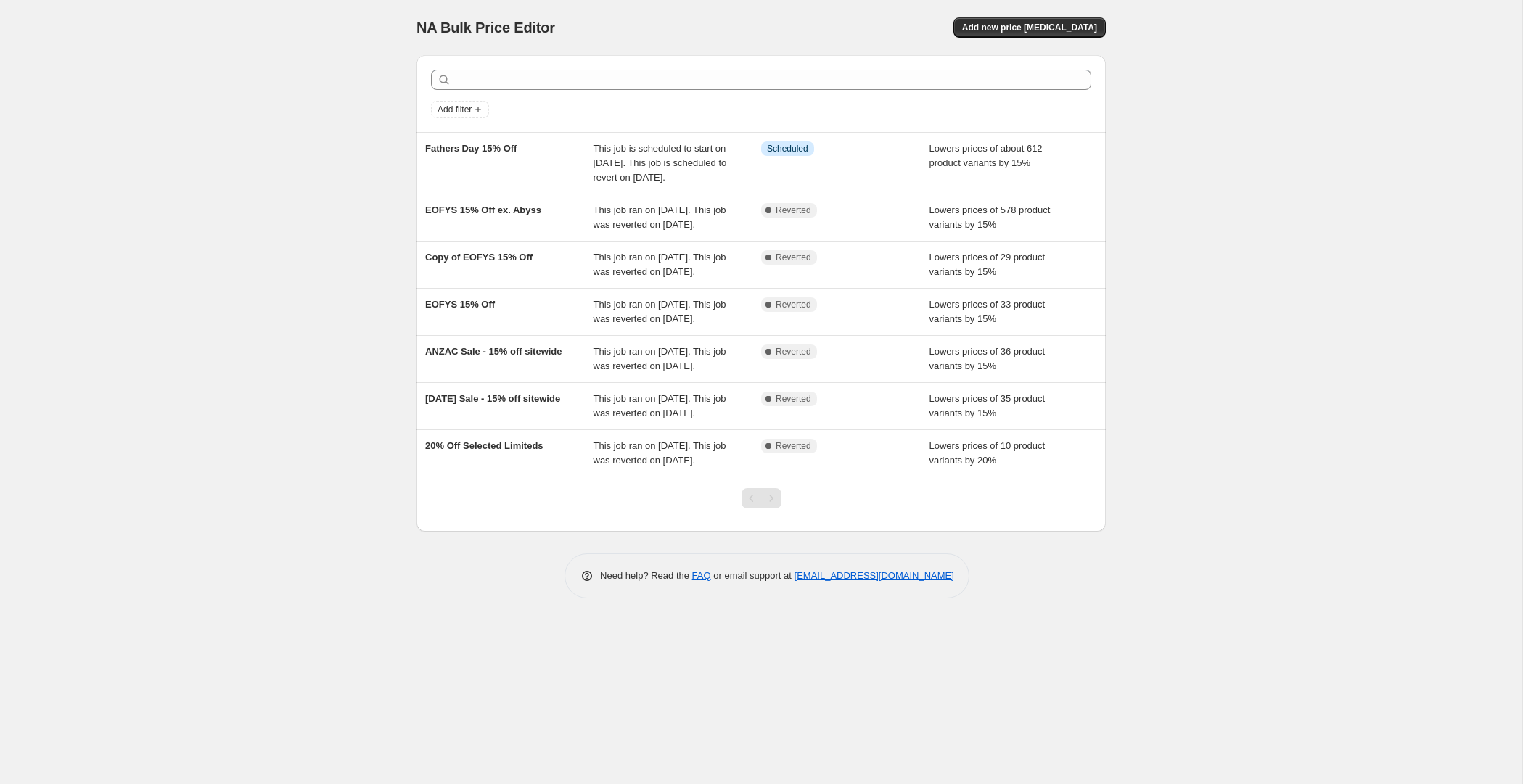
click at [214, 200] on div "NA Bulk Price Editor. This page is ready NA Bulk Price Editor Add new price cha…" at bounding box center [761, 392] width 1522 height 784
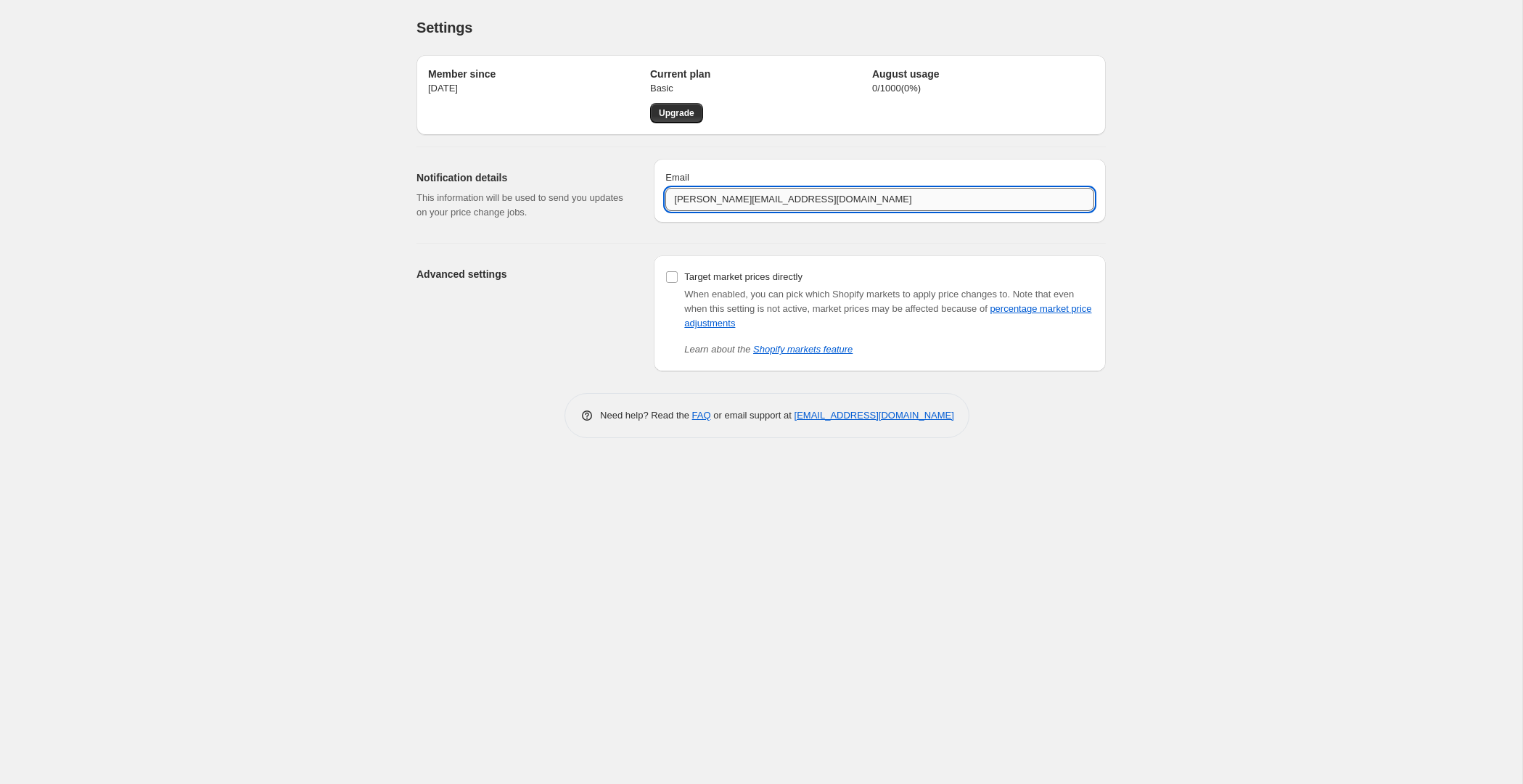
click at [721, 196] on input "mandy@whitebay.beer" at bounding box center [880, 199] width 429 height 23
click at [726, 198] on input "mandy@whitebay.beer" at bounding box center [880, 199] width 429 height 23
click at [726, 198] on input "[PERSON_NAME][EMAIL_ADDRESS][DOMAIN_NAME]" at bounding box center [880, 199] width 429 height 23
drag, startPoint x: 726, startPoint y: 198, endPoint x: 740, endPoint y: 201, distance: 14.3
click at [726, 198] on input "[PERSON_NAME][EMAIL_ADDRESS][DOMAIN_NAME]" at bounding box center [880, 199] width 429 height 23
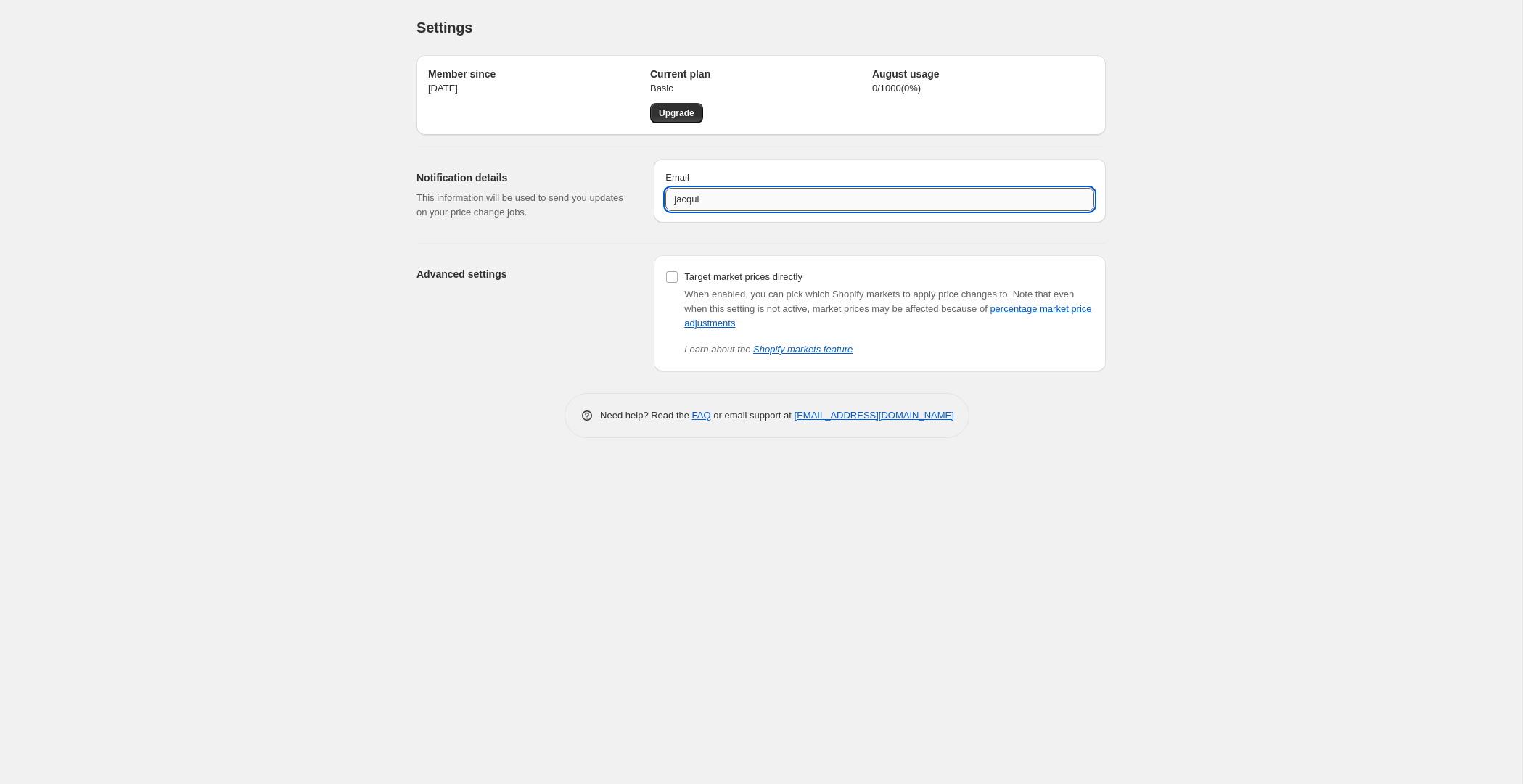
type input "jacqui@socialdrinks.com"
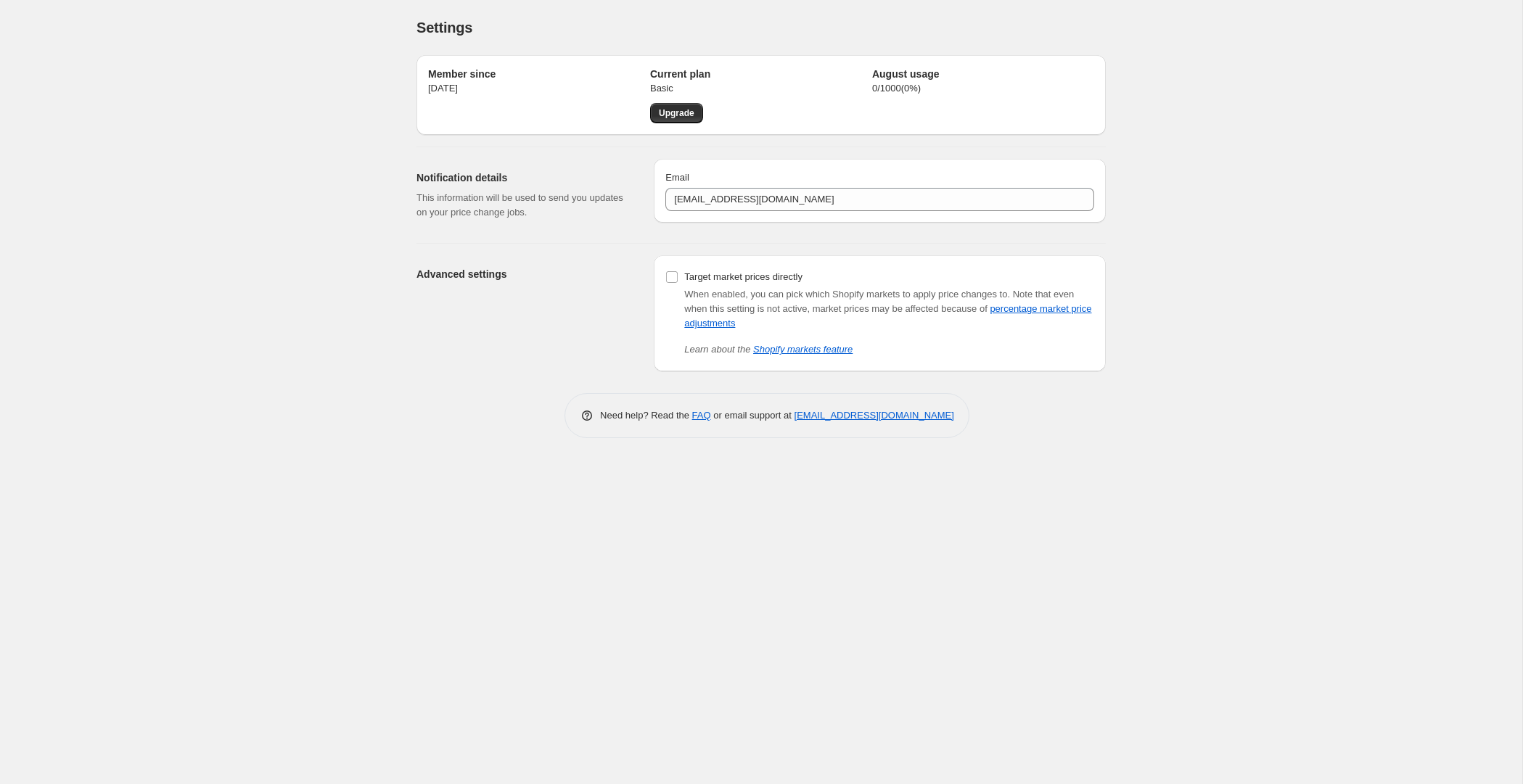
drag, startPoint x: 321, startPoint y: 506, endPoint x: 1199, endPoint y: 56, distance: 986.6
click at [326, 504] on div "Settings. This page is ready Settings Member since 4 Mar 2025 Current plan Basi…" at bounding box center [761, 392] width 1522 height 784
